Goal: Transaction & Acquisition: Subscribe to service/newsletter

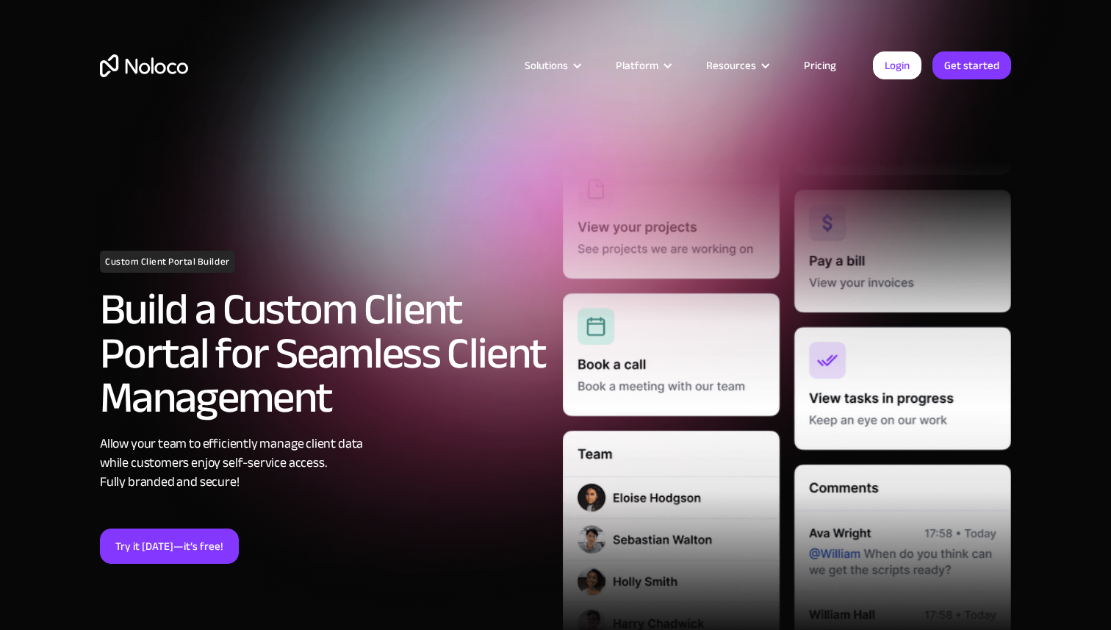
click at [818, 64] on link "Pricing" at bounding box center [819, 65] width 69 height 19
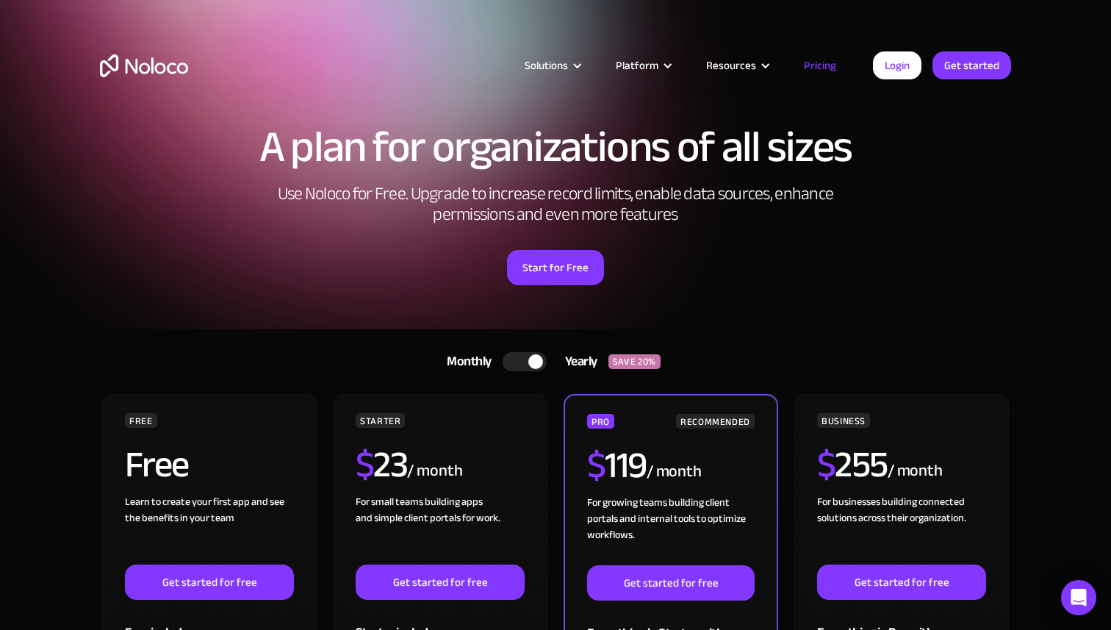
click at [528, 357] on div at bounding box center [525, 361] width 44 height 19
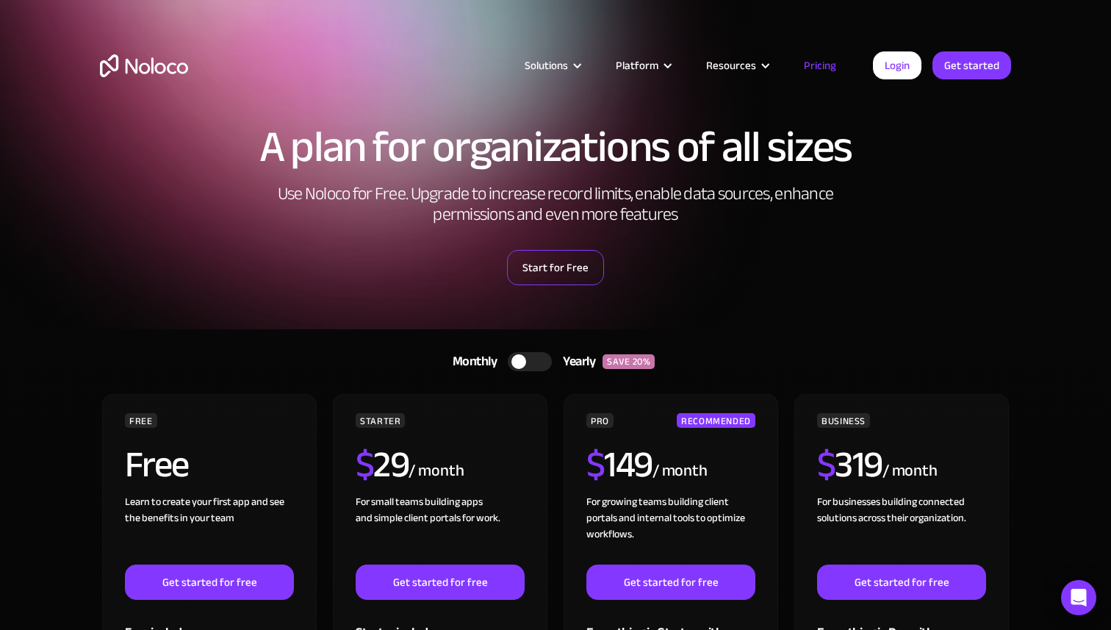
click at [558, 279] on link "Start for Free" at bounding box center [555, 267] width 97 height 35
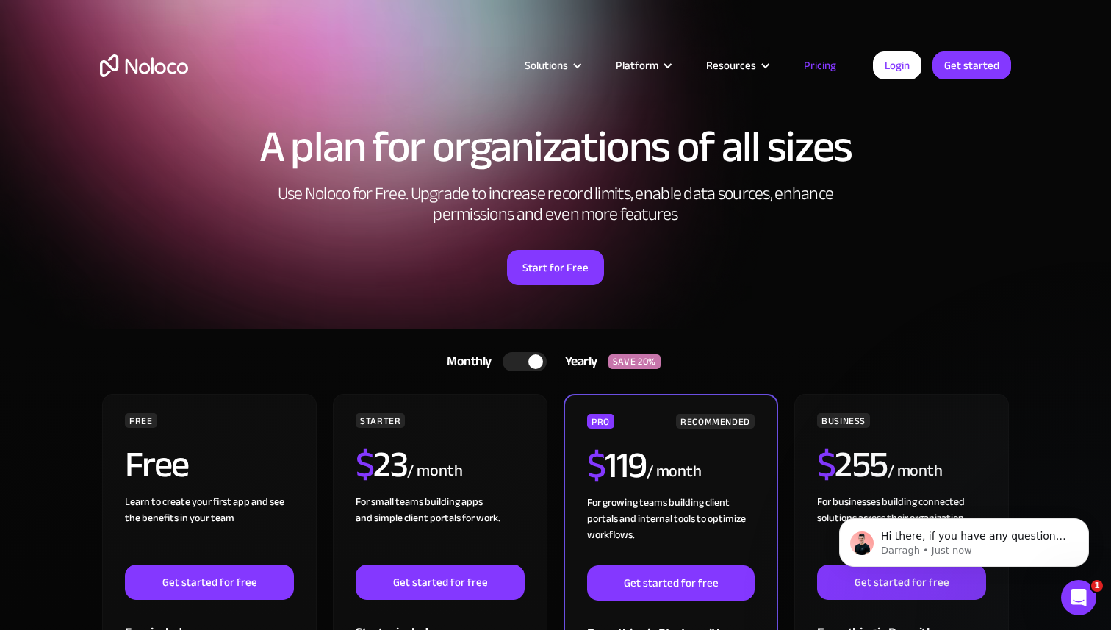
click at [132, 75] on img "home" at bounding box center [144, 65] width 88 height 23
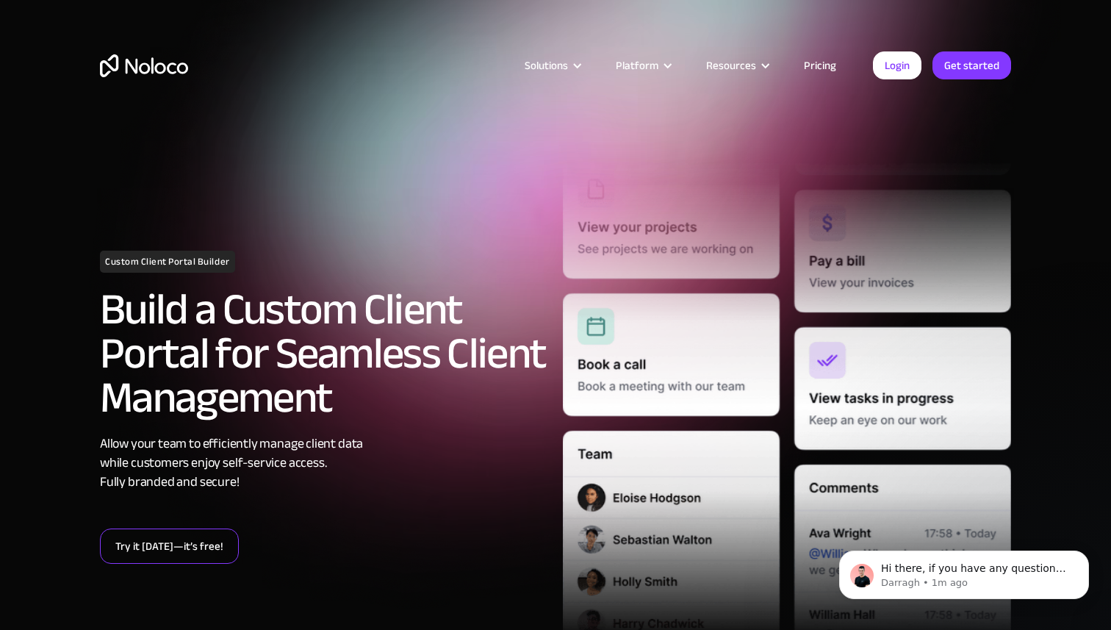
click at [211, 542] on link "Try it today—it’s free!" at bounding box center [169, 545] width 139 height 35
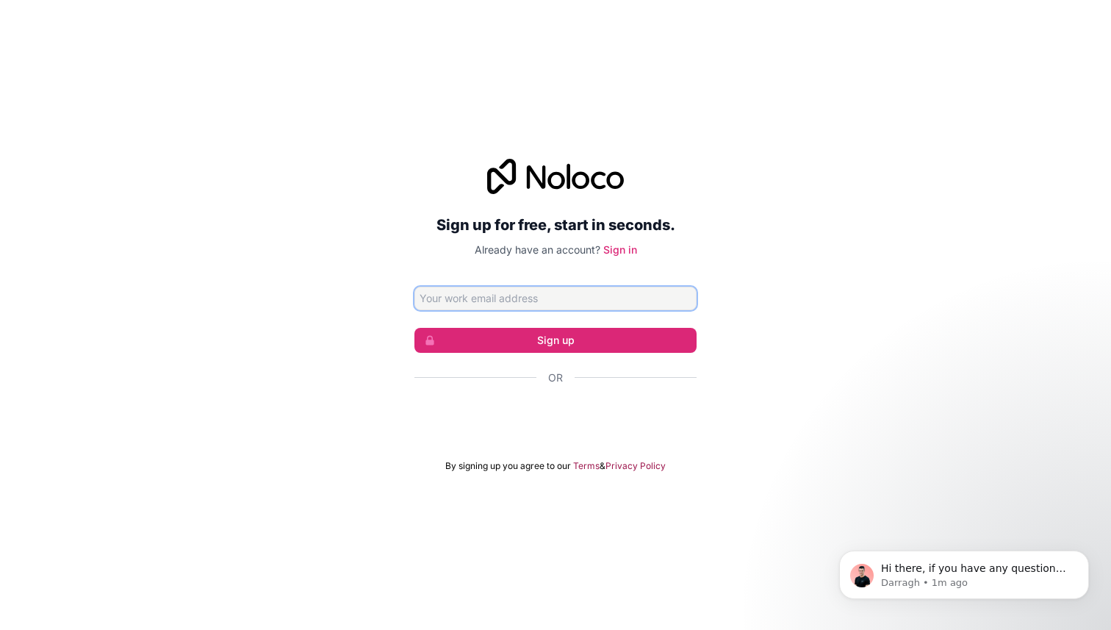
click at [505, 298] on input "Email address" at bounding box center [555, 299] width 282 height 24
type input "[EMAIL_ADDRESS][DOMAIN_NAME]"
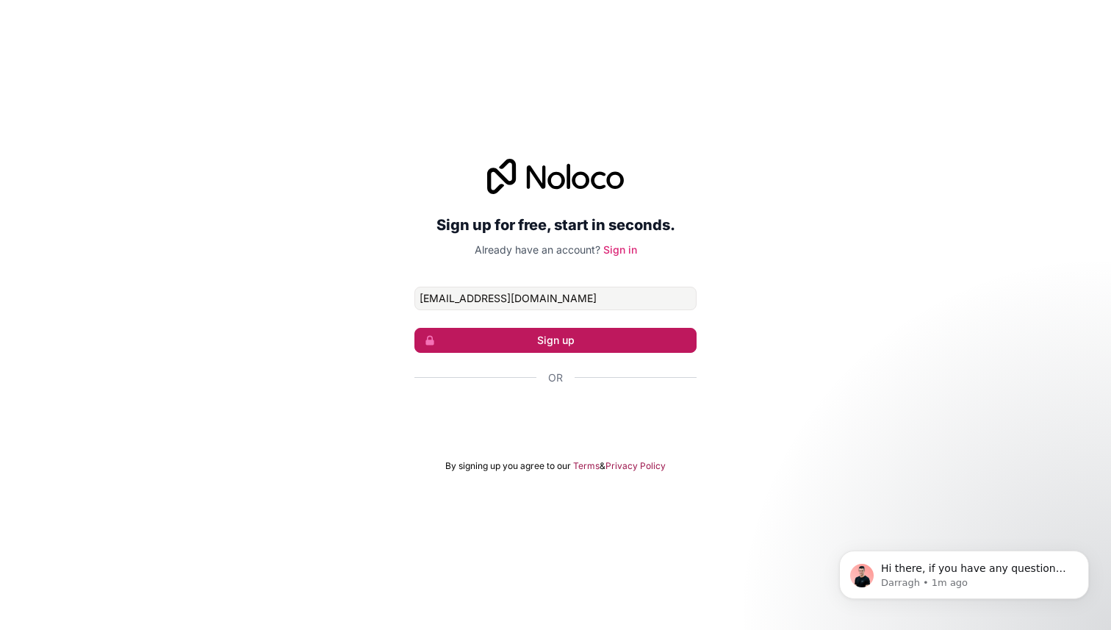
click at [567, 339] on button "Sign up" at bounding box center [555, 340] width 282 height 25
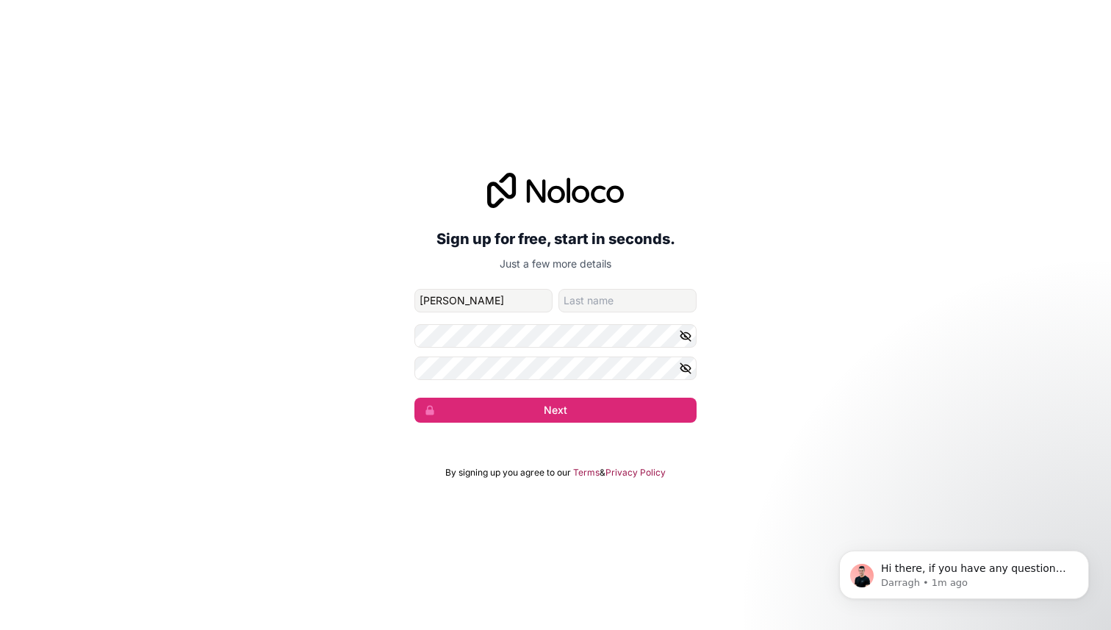
type input "[PERSON_NAME]"
click at [604, 292] on input "family-name" at bounding box center [627, 301] width 138 height 24
type input "Silkflow"
click at [680, 369] on icon "button" at bounding box center [685, 367] width 13 height 13
click at [686, 339] on icon "button" at bounding box center [685, 335] width 13 height 13
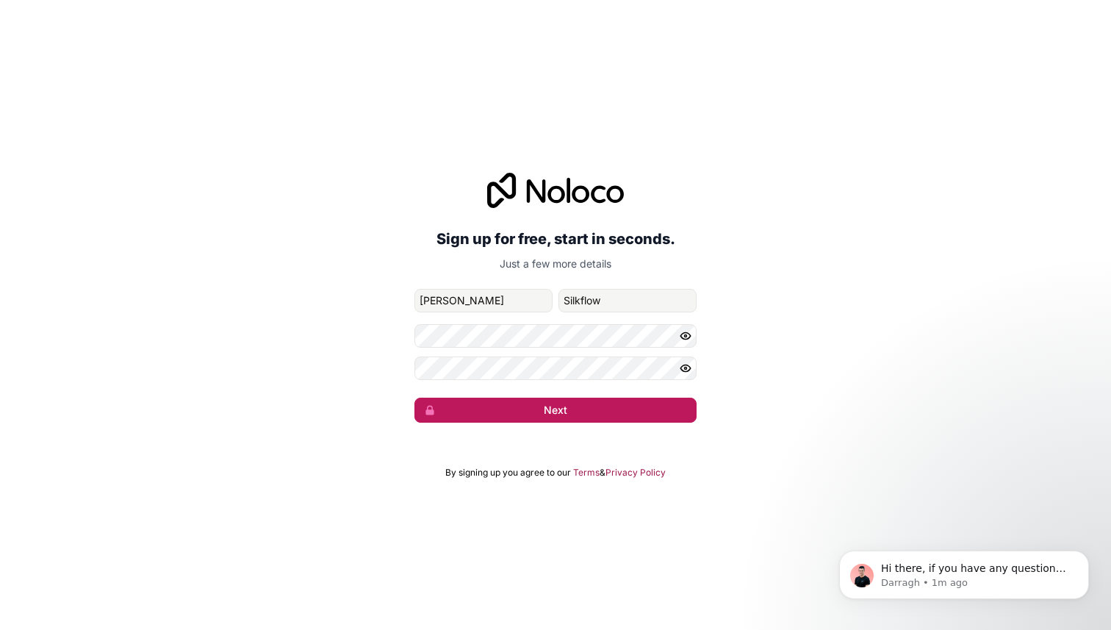
click at [603, 409] on button "Next" at bounding box center [555, 409] width 282 height 25
click at [503, 406] on button "Next" at bounding box center [555, 409] width 282 height 25
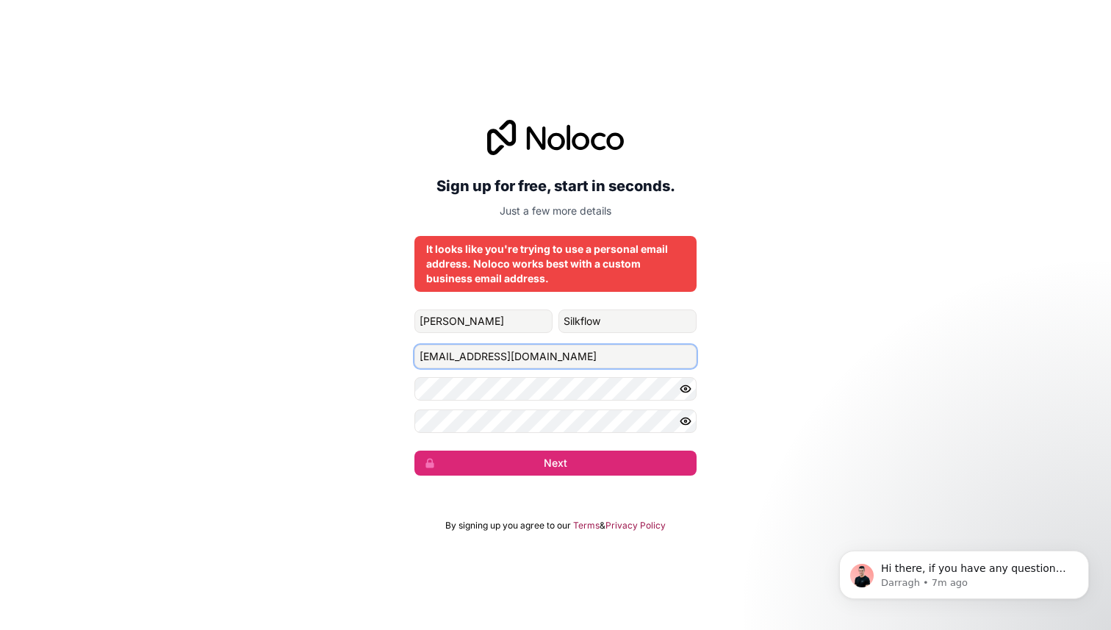
click at [565, 354] on input "silkflowcontact@gmail.com" at bounding box center [555, 357] width 282 height 24
click at [788, 492] on div "Sign up for free, start in seconds. Just a few more details It looks like you'r…" at bounding box center [555, 297] width 1111 height 397
drag, startPoint x: 590, startPoint y: 359, endPoint x: 374, endPoint y: 344, distance: 216.6
click at [374, 344] on div "Sign up for free, start in seconds. Just a few more details It looks like you'r…" at bounding box center [555, 297] width 1111 height 397
click at [821, 78] on div "Sign up for free, start in seconds. Just a few more details It looks like you'r…" at bounding box center [555, 315] width 1111 height 630
